Goal: Find specific page/section: Find specific page/section

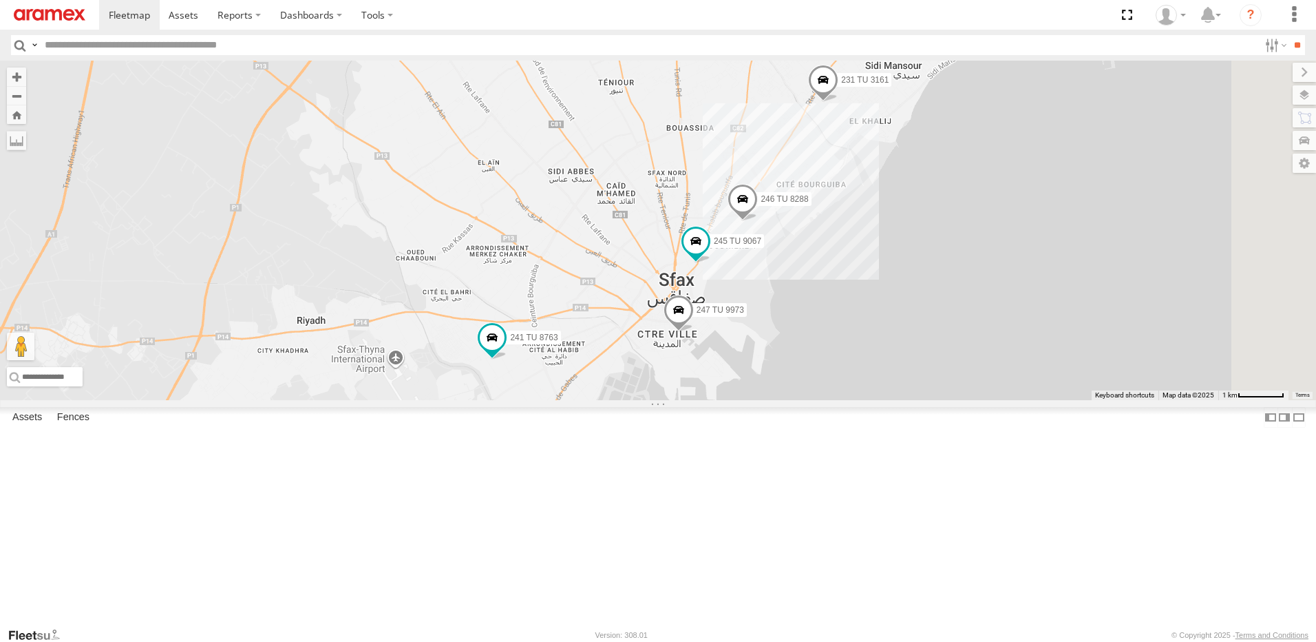
click at [27, 2] on link at bounding box center [49, 15] width 99 height 30
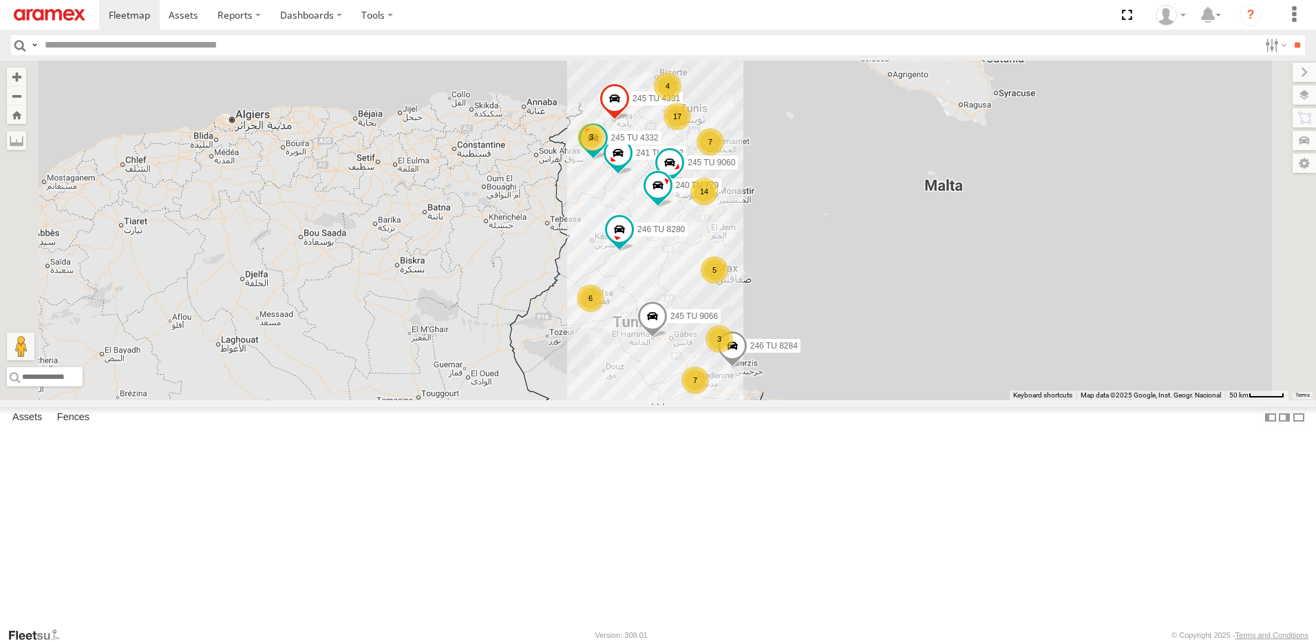
click at [728, 284] on div "5" at bounding box center [715, 270] width 28 height 28
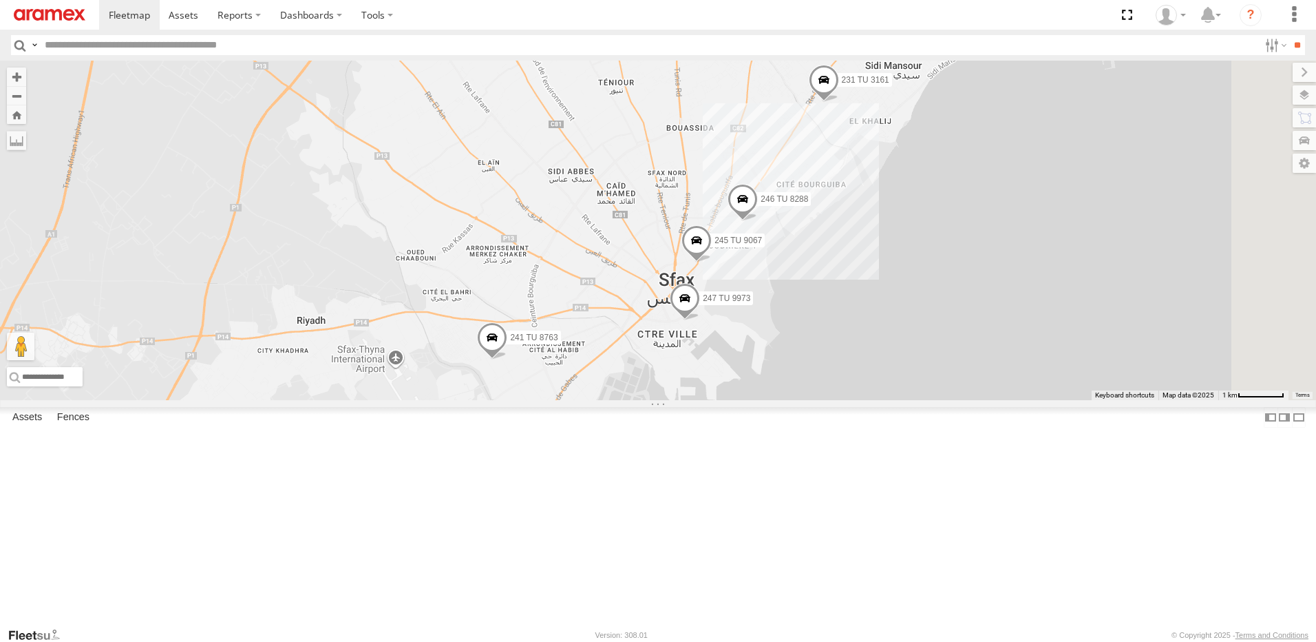
click at [70, 11] on img at bounding box center [50, 15] width 72 height 12
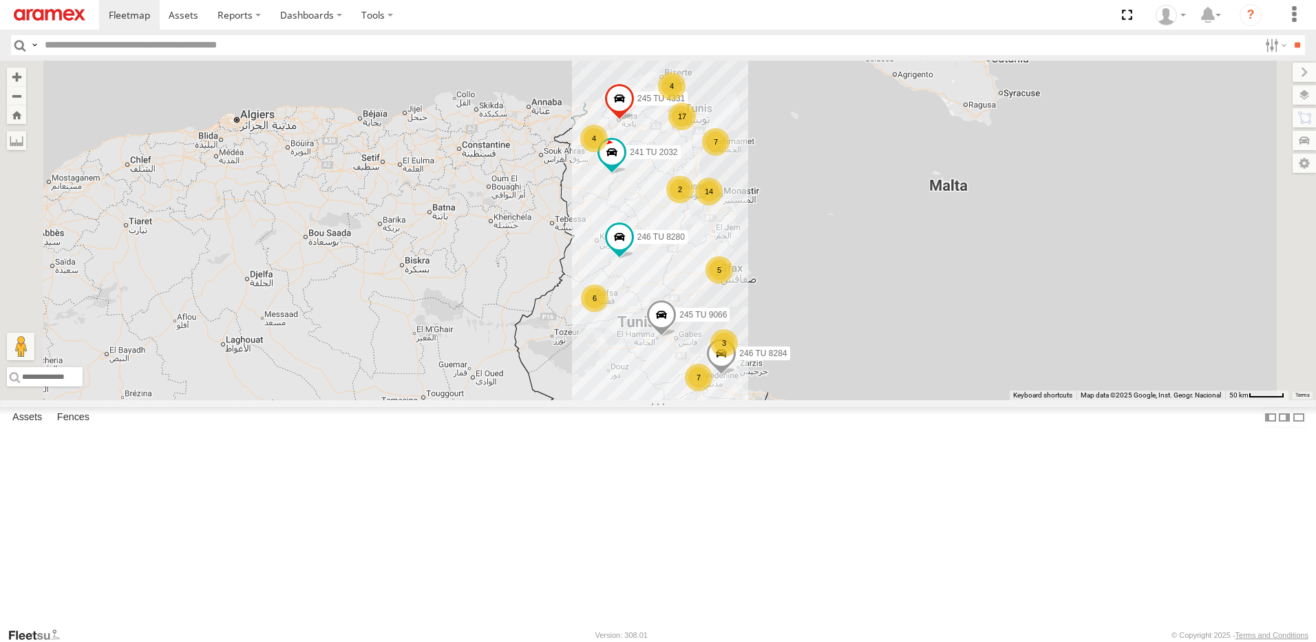
click at [733, 284] on div "5" at bounding box center [720, 270] width 28 height 28
